Goal: Book appointment/travel/reservation

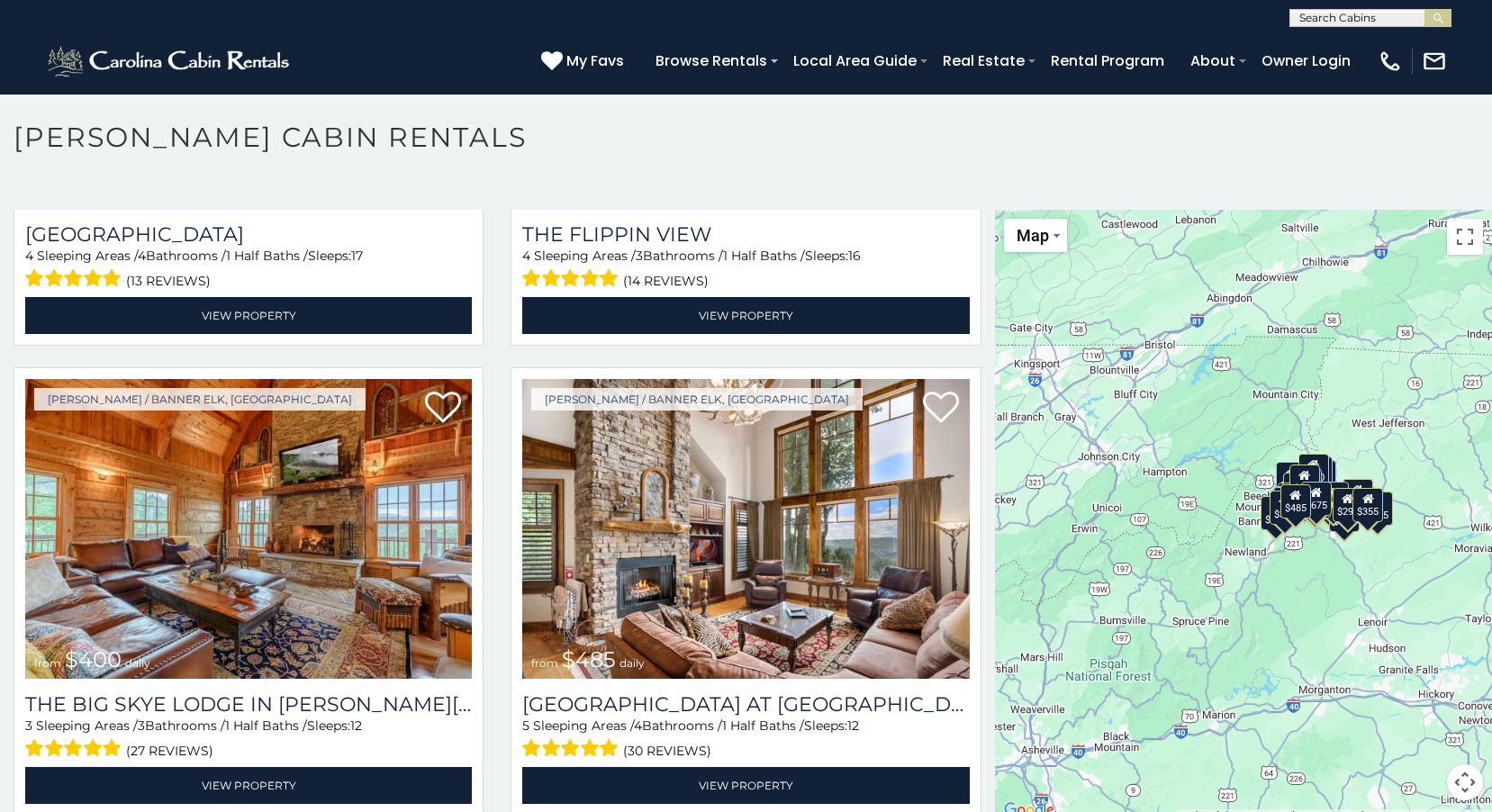
scroll to position [10, 0]
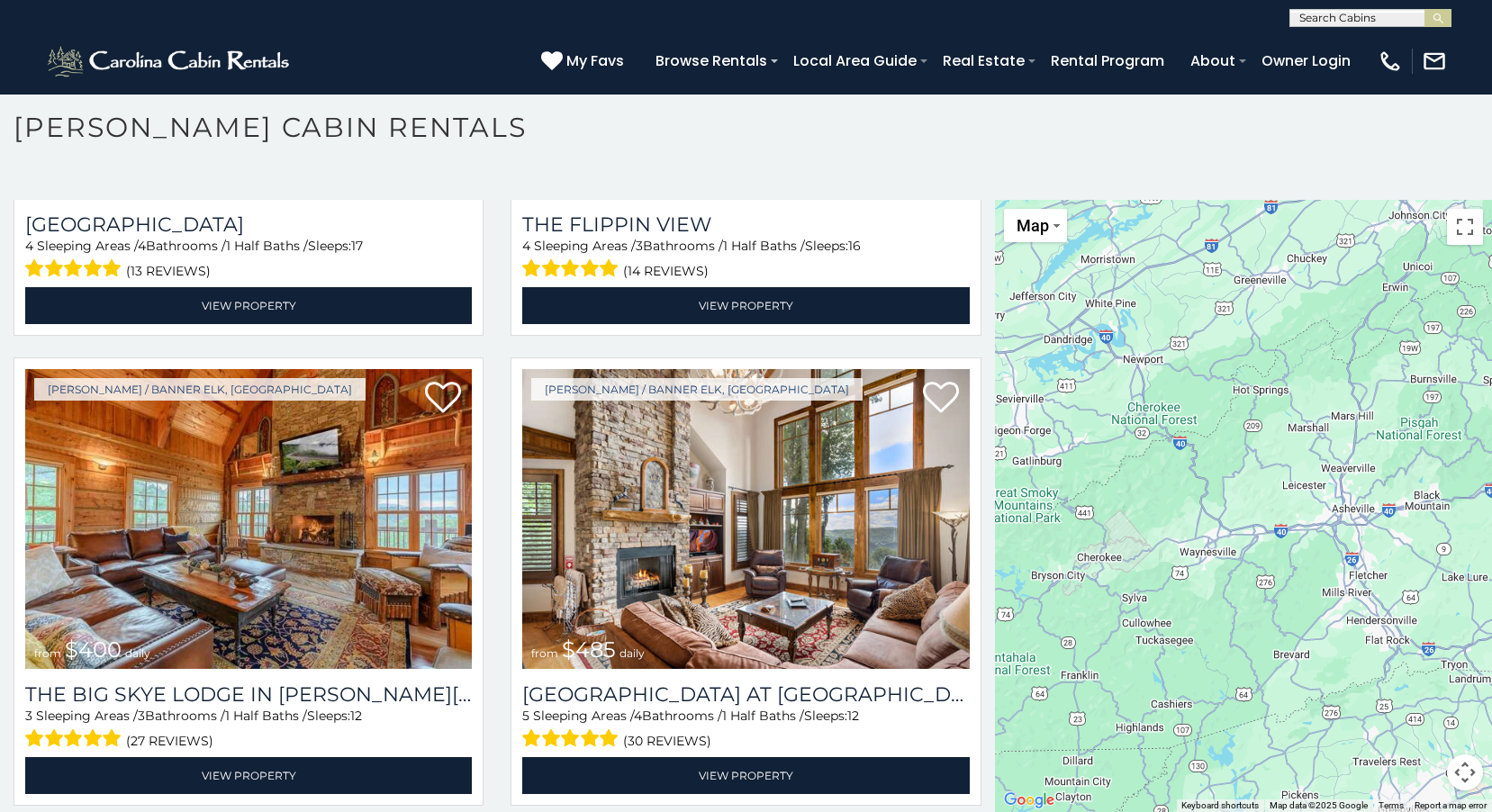
drag, startPoint x: 1166, startPoint y: 535, endPoint x: 1475, endPoint y: 267, distance: 409.0
click at [1475, 267] on div "$349 $480 $315 $425 $565 $355 $635 $675 $930 $400 $451 $330 $400 $485 $460 $395…" at bounding box center [1244, 505] width 497 height 612
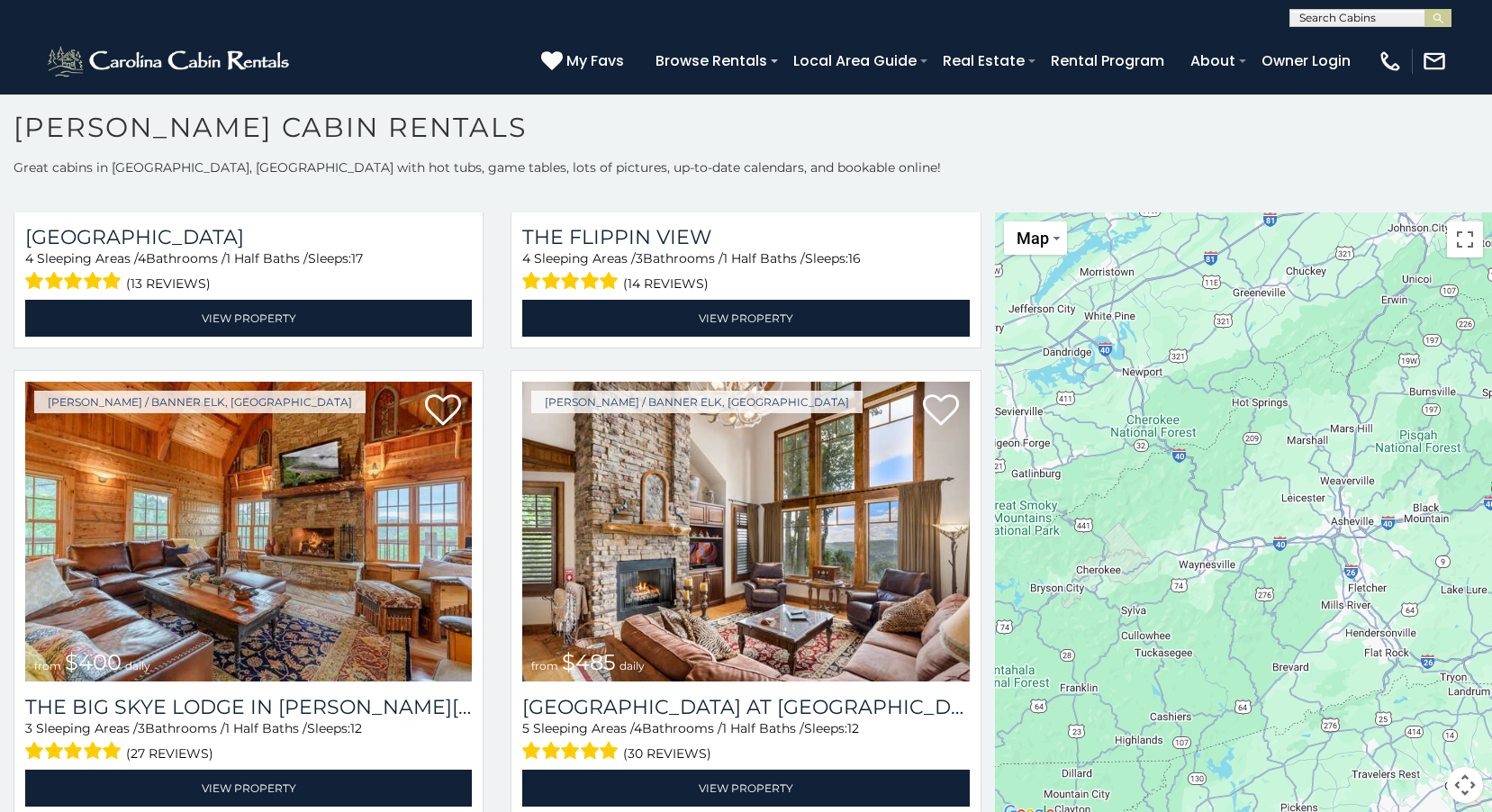
scroll to position [0, 0]
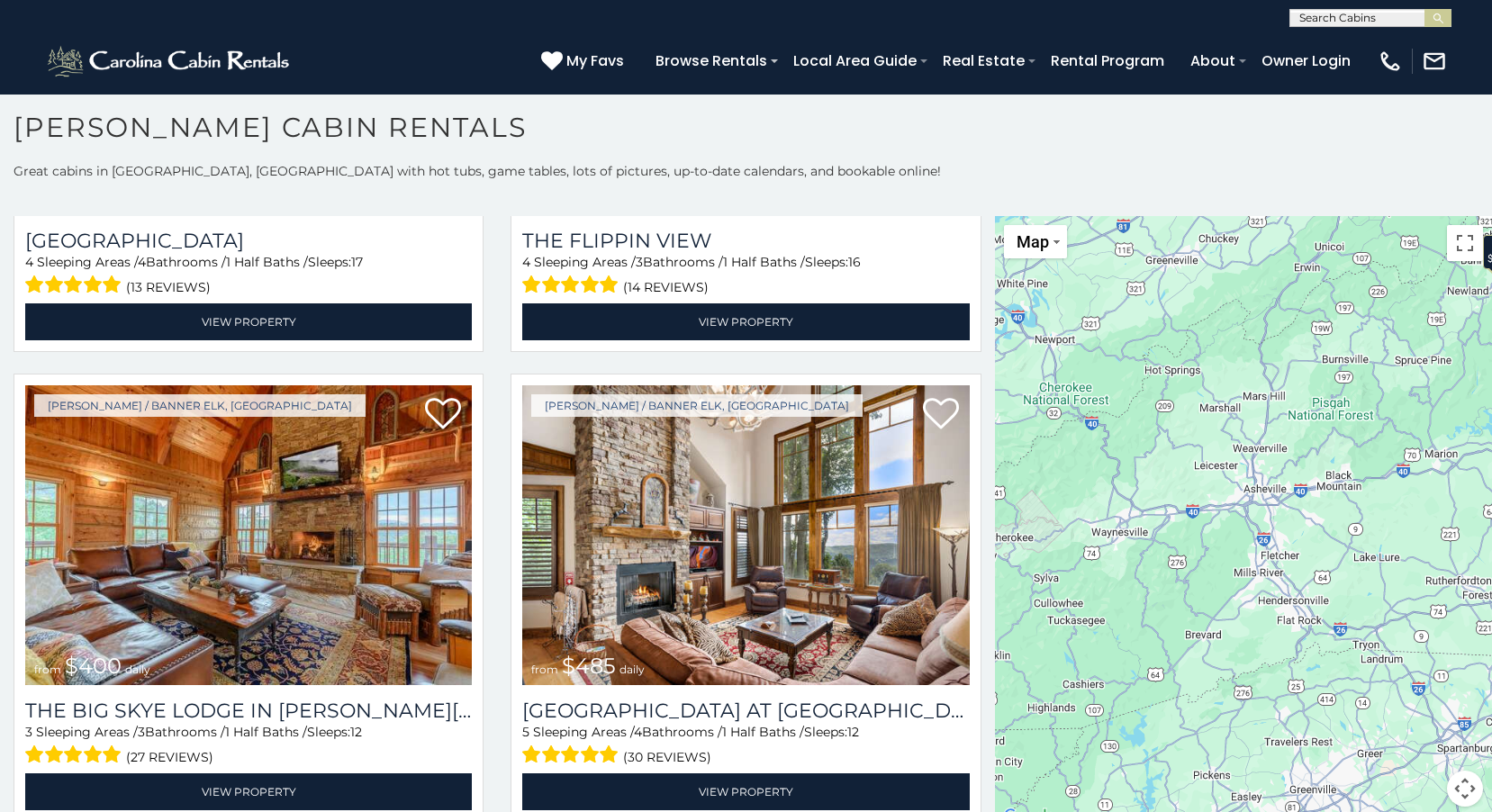
drag, startPoint x: 1220, startPoint y: 572, endPoint x: 1137, endPoint y: 512, distance: 102.4
click at [1135, 522] on div "$349 $480 $315 $425 $565 $355 $635 $675 $930 $400 $451 $330 $400 $485 $460 $395…" at bounding box center [1244, 522] width 497 height 612
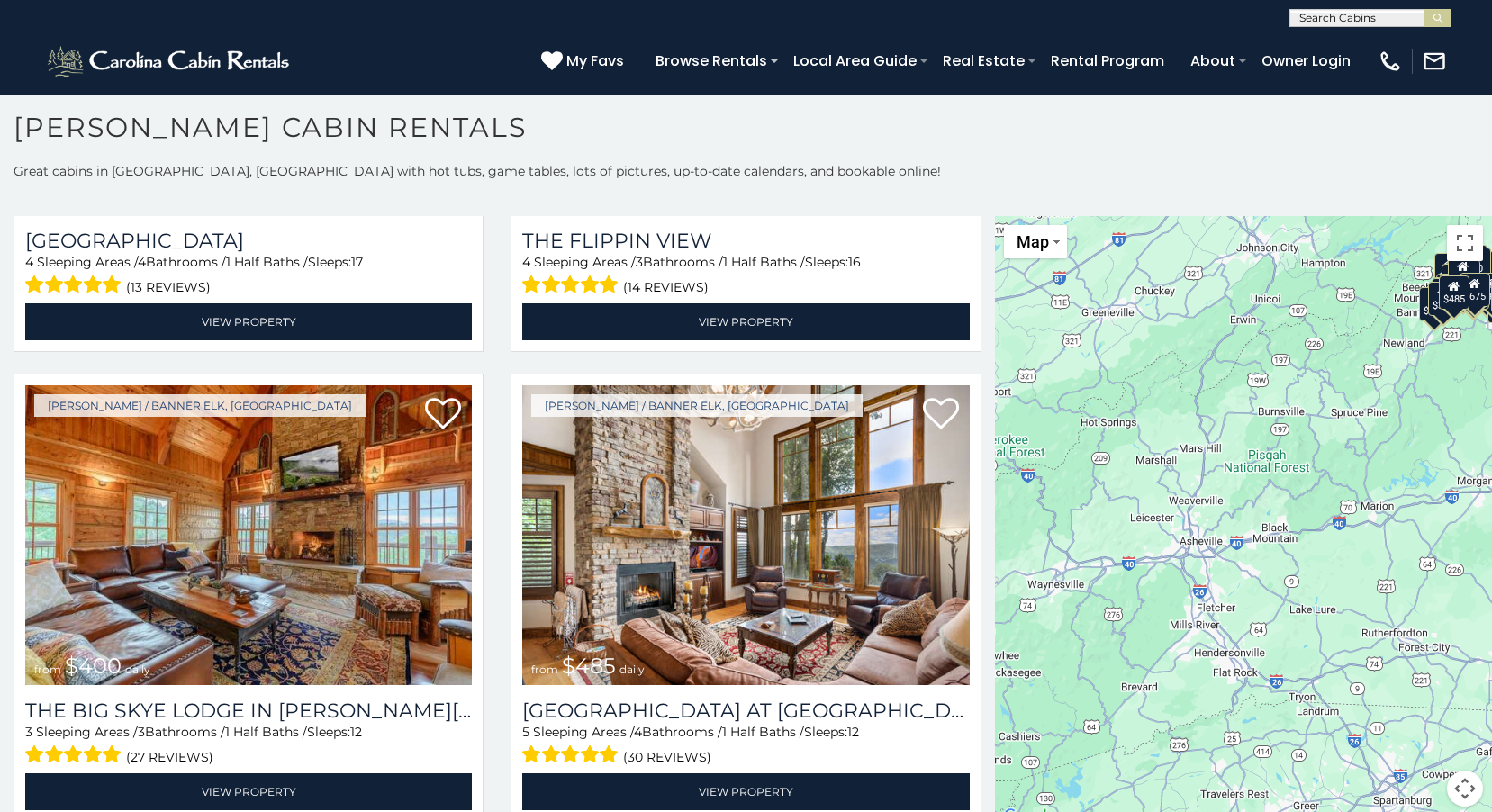
drag, startPoint x: 1284, startPoint y: 451, endPoint x: 1348, endPoint y: 384, distance: 92.7
click at [1219, 503] on div "$349 $480 $315 $425 $565 $355 $635 $675 $930 $400 $451 $330 $400 $485 $460 $395…" at bounding box center [1244, 522] width 497 height 612
click at [1457, 241] on button "Toggle fullscreen view" at bounding box center [1465, 244] width 36 height 36
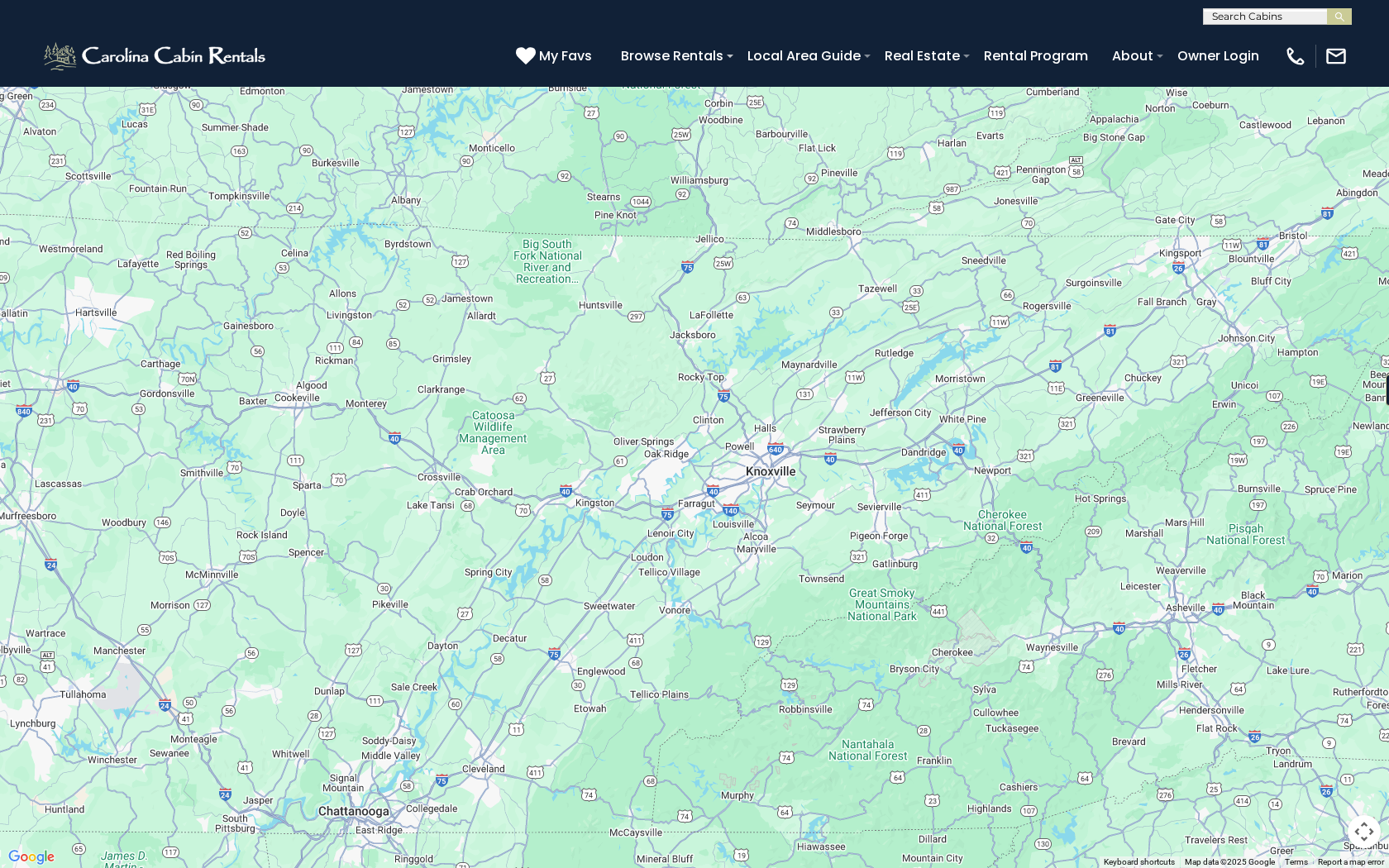
drag, startPoint x: 669, startPoint y: 548, endPoint x: 1174, endPoint y: 668, distance: 519.1
click at [1174, 668] on div "$349 $480 $315 $425 $565 $355 $635 $675 $930 $400 $451 $330 $400 $485 $460 $395…" at bounding box center [694, 434] width 1389 height 868
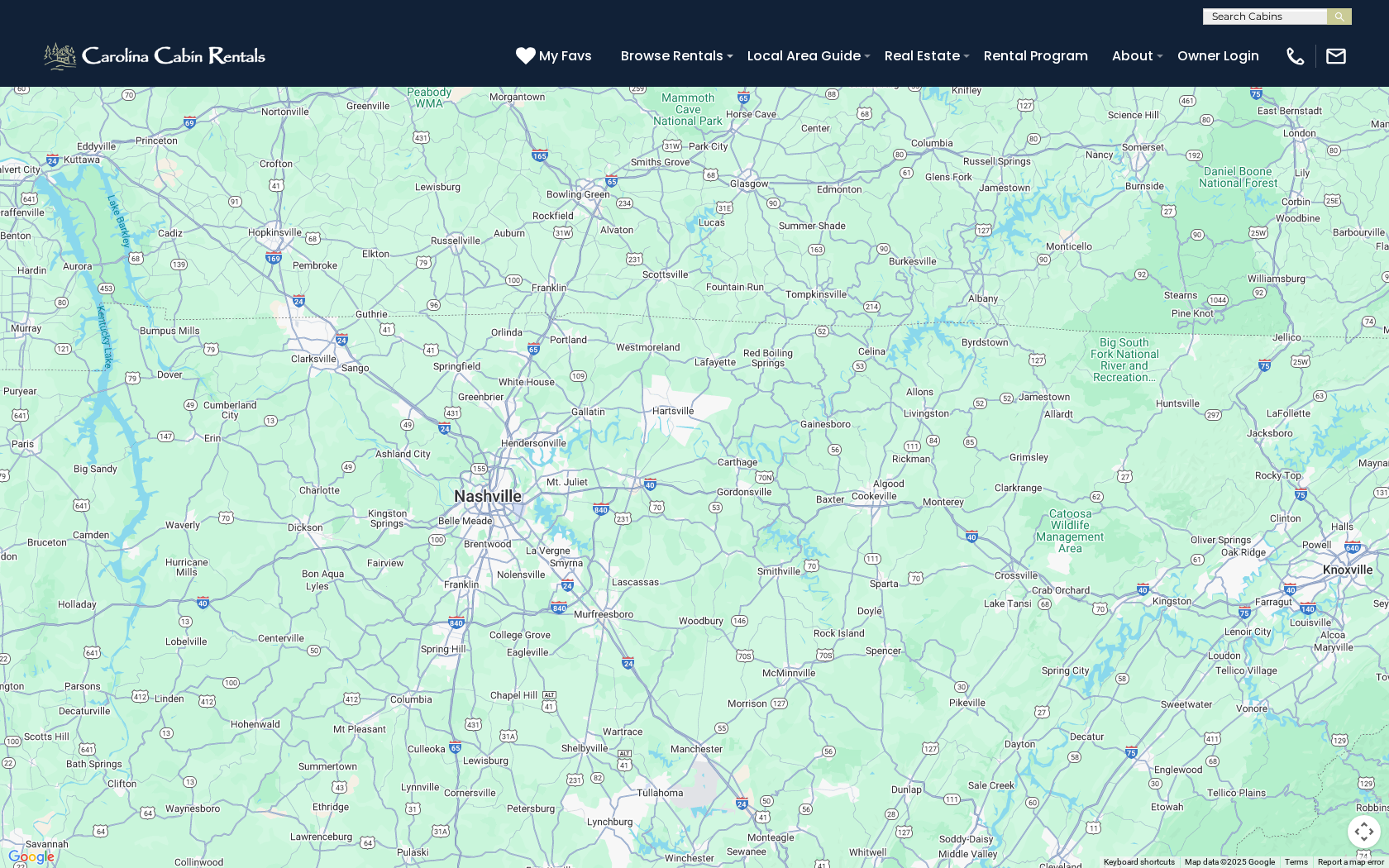
drag, startPoint x: 858, startPoint y: 475, endPoint x: 1387, endPoint y: 519, distance: 530.8
click at [1370, 519] on div "$349 $480 $315 $425 $565 $355 $635 $675 $930 $400 $451 $330 $400 $485 $460 $395…" at bounding box center [694, 434] width 1389 height 868
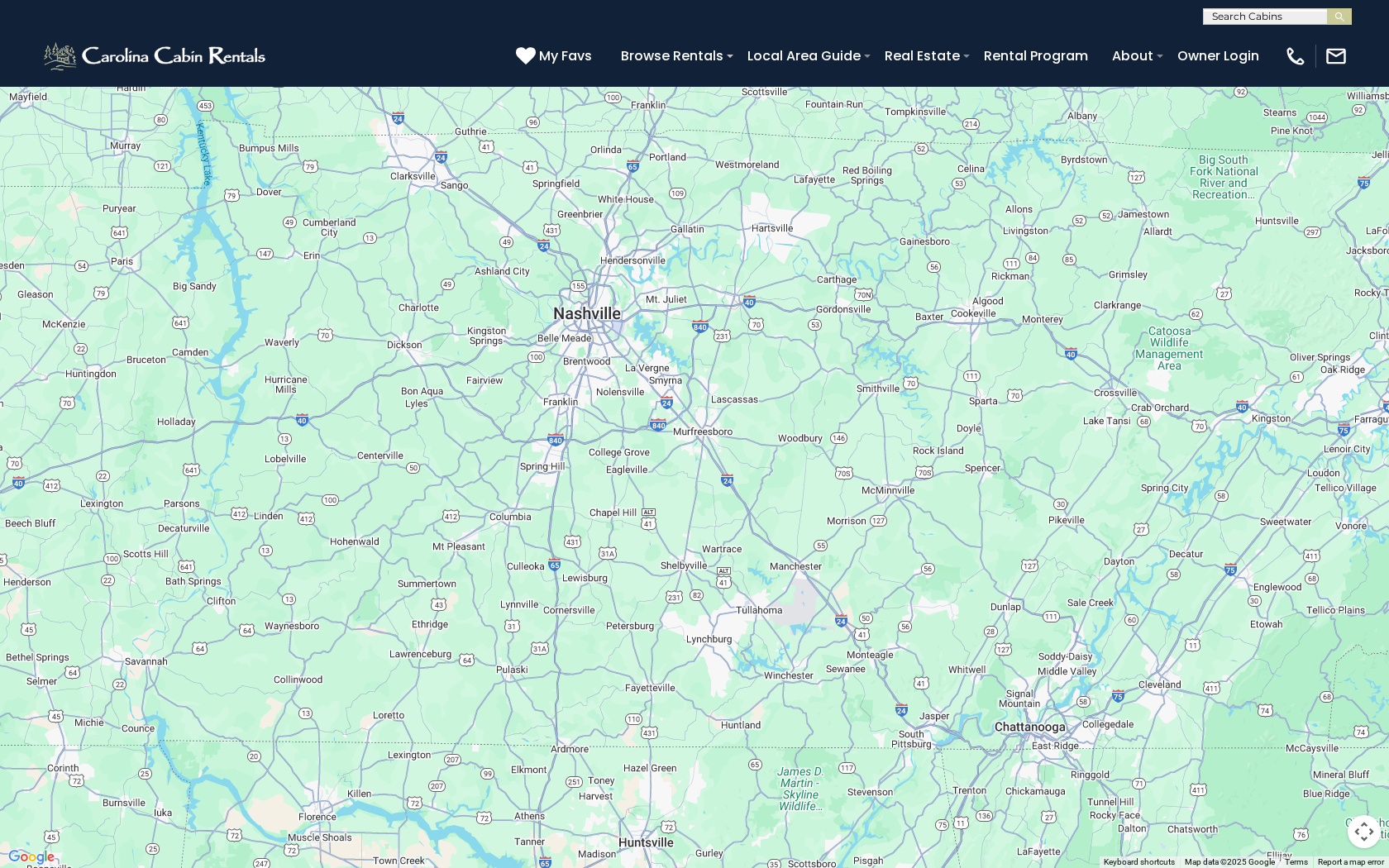
drag, startPoint x: 768, startPoint y: 504, endPoint x: 861, endPoint y: 305, distance: 219.7
click at [861, 305] on div "$349 $480 $315 $425 $565 $355 $635 $675 $930 $400 $451 $330 $400 $485 $460 $395…" at bounding box center [694, 434] width 1389 height 868
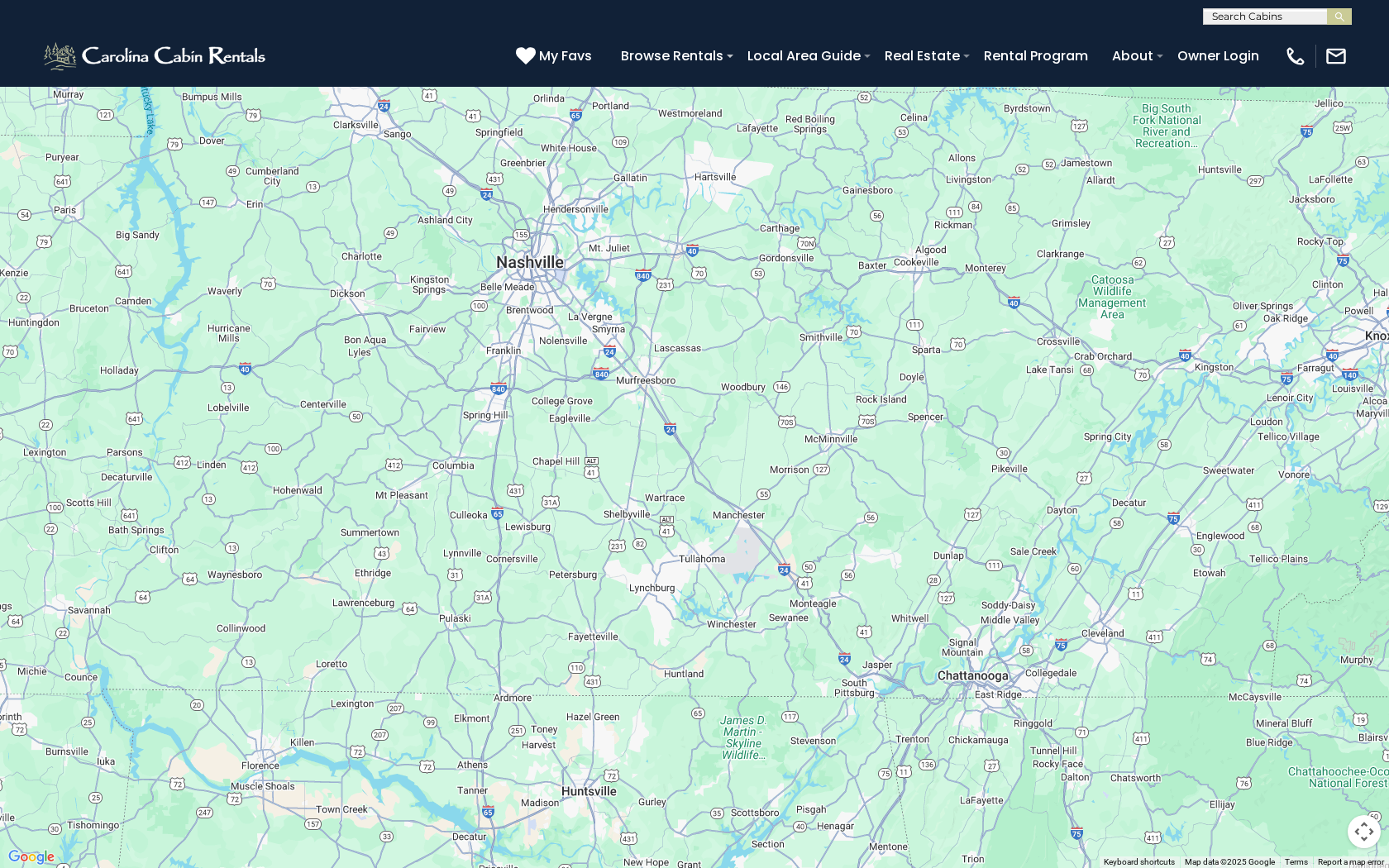
drag, startPoint x: 1129, startPoint y: 540, endPoint x: 781, endPoint y: 380, distance: 383.0
click at [781, 380] on div "$349 $480 $315 $425 $565 $355 $635 $675 $930 $400 $451 $330 $400 $485 $460 $395…" at bounding box center [694, 434] width 1389 height 868
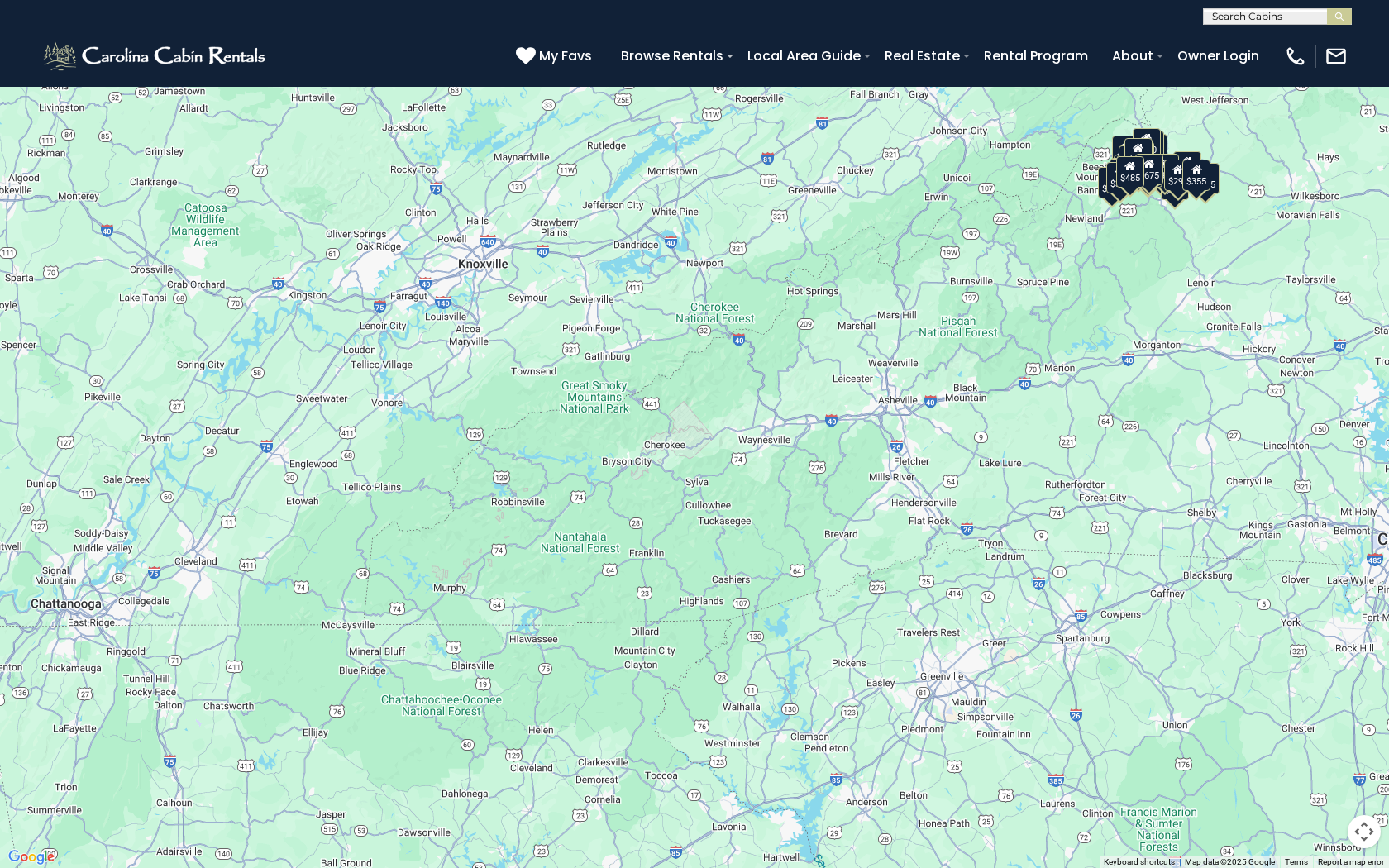
drag, startPoint x: 1161, startPoint y: 512, endPoint x: 629, endPoint y: 592, distance: 538.0
click at [629, 592] on div "$349 $480 $315 $425 $565 $355 $635 $675 $930 $400 $451 $330 $400 $485 $460 $395…" at bounding box center [694, 434] width 1389 height 868
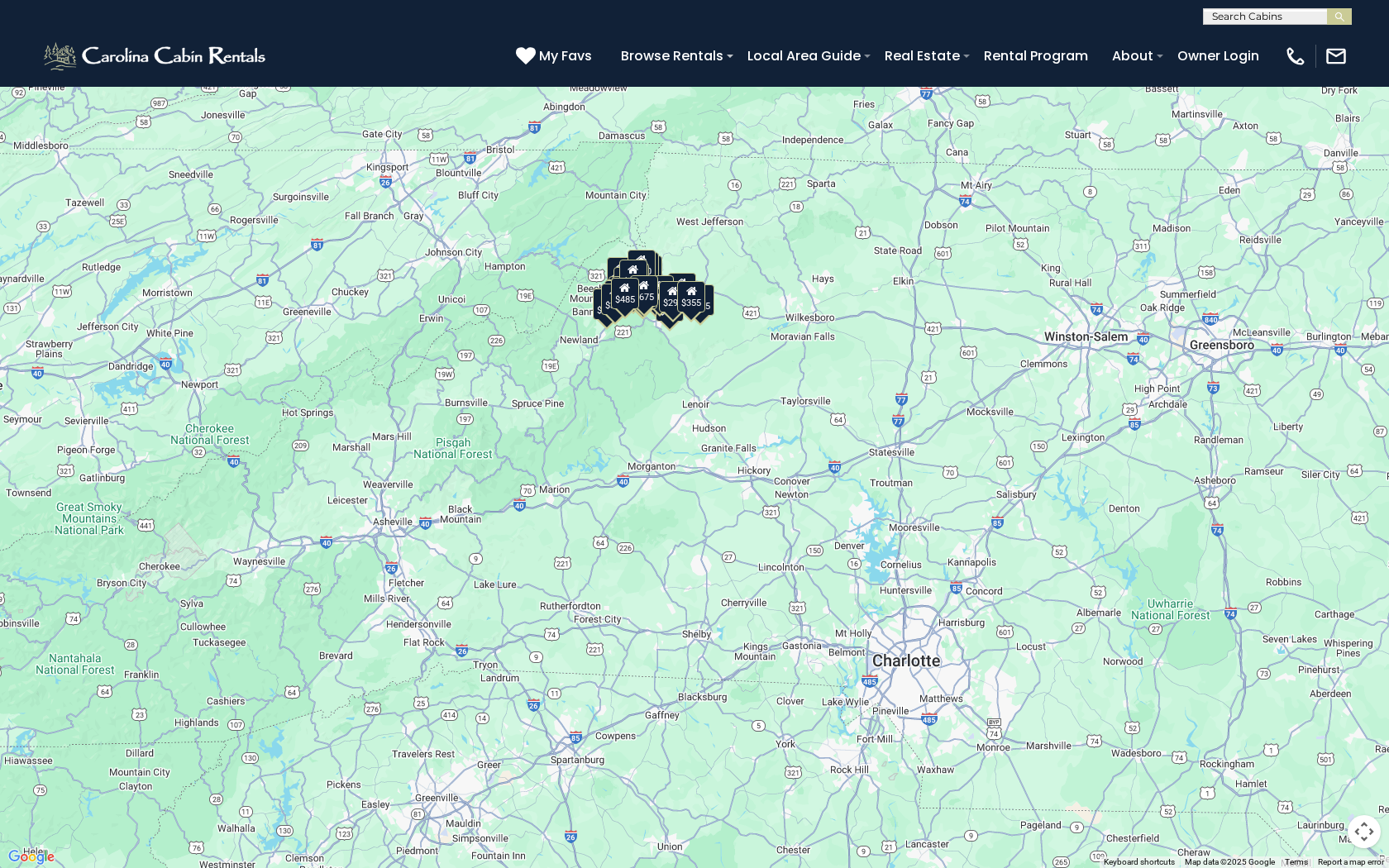
drag, startPoint x: 1028, startPoint y: 481, endPoint x: 579, endPoint y: 508, distance: 449.8
click at [579, 508] on div "$349 $480 $315 $425 $565 $355 $635 $675 $930 $400 $451 $330 $400 $485 $460 $395…" at bounding box center [694, 434] width 1389 height 868
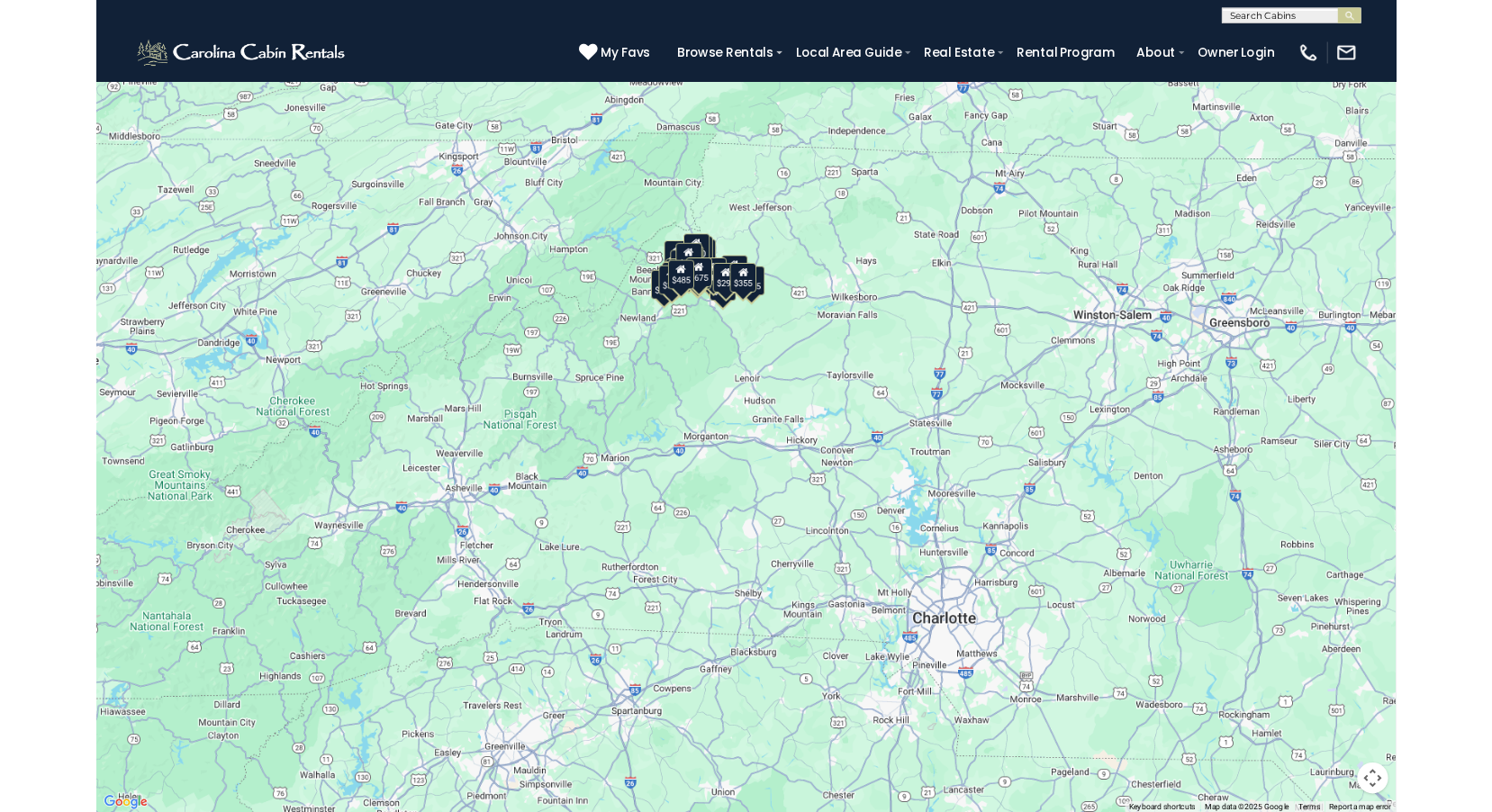
scroll to position [2701, 0]
